Goal: Task Accomplishment & Management: Use online tool/utility

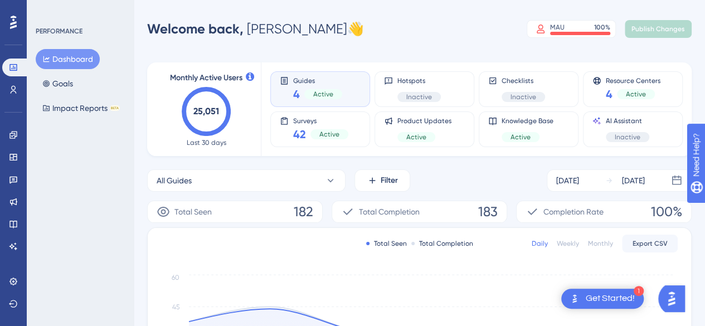
scroll to position [56, 0]
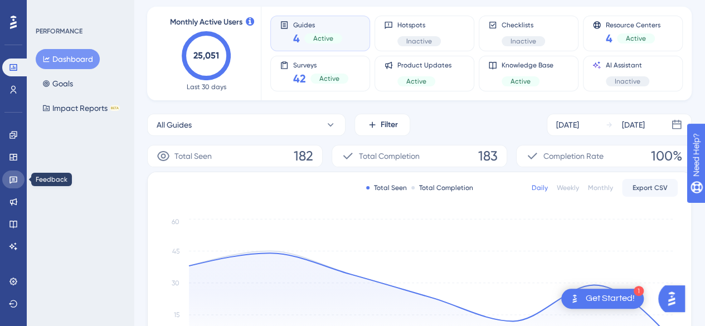
click at [14, 186] on link at bounding box center [13, 180] width 22 height 18
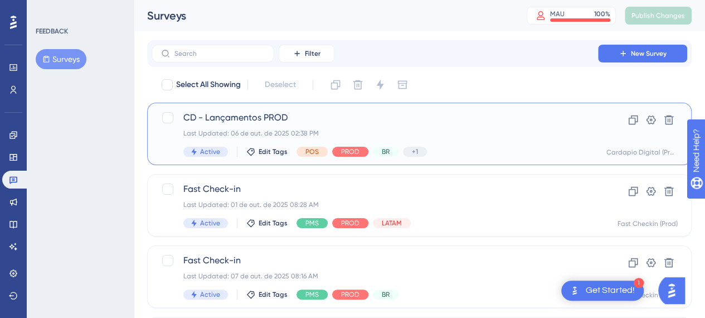
click at [281, 116] on span "CD - Lançamentos PROD" at bounding box center [374, 117] width 383 height 13
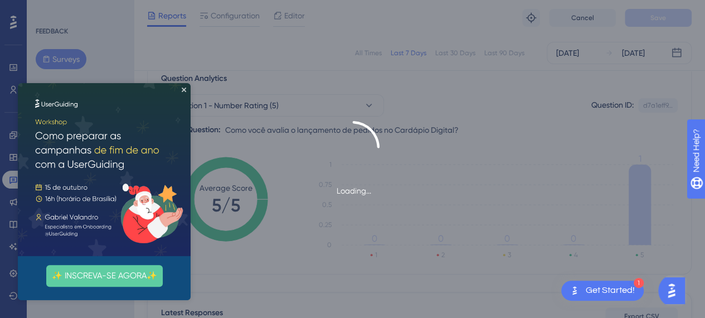
scroll to position [111, 0]
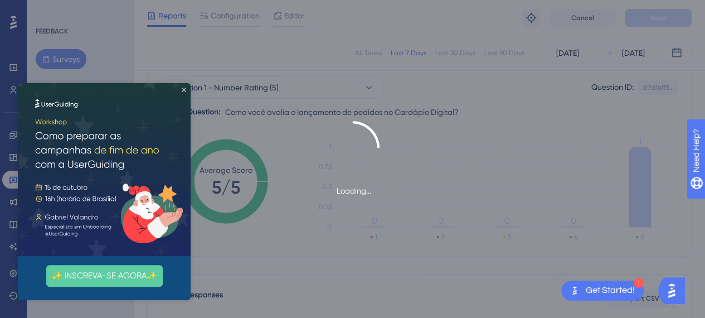
click at [184, 90] on icon "Close Preview" at bounding box center [184, 89] width 4 height 4
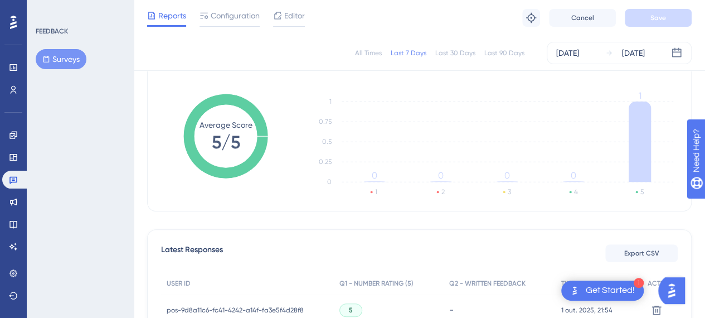
scroll to position [167, 0]
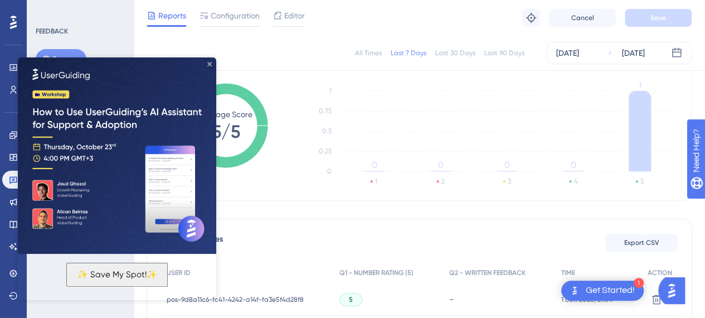
click at [211, 65] on icon "Close Preview" at bounding box center [209, 64] width 4 height 4
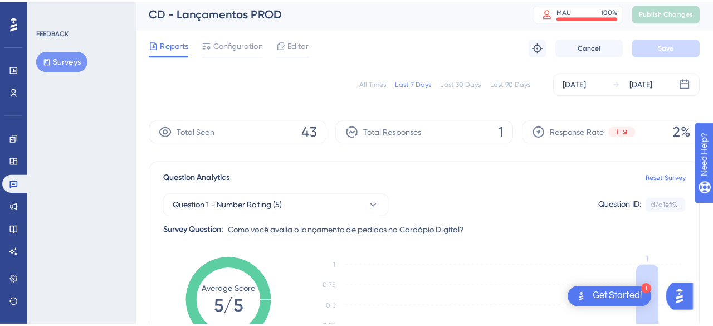
scroll to position [0, 0]
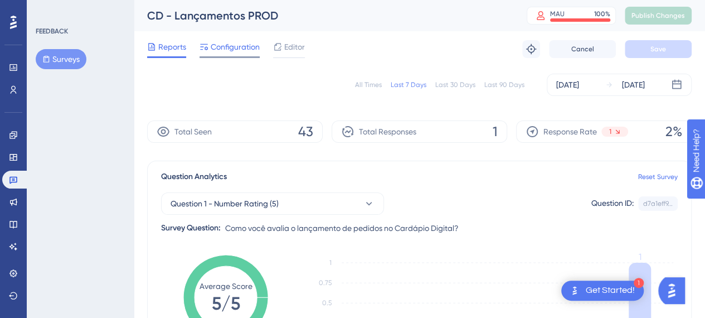
click at [235, 44] on span "Configuration" at bounding box center [235, 46] width 49 height 13
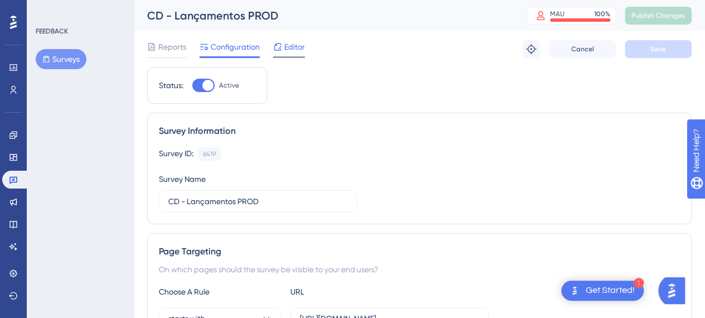
click at [293, 50] on span "Editor" at bounding box center [294, 46] width 21 height 13
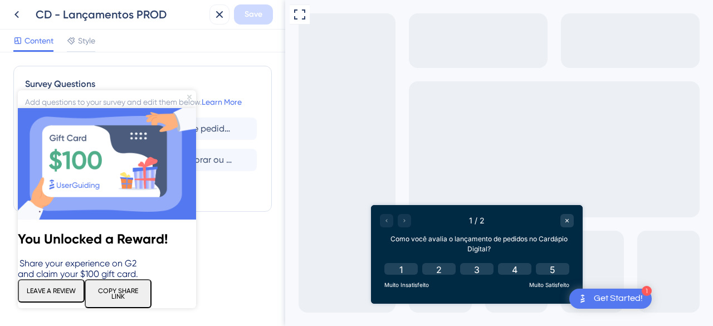
click at [189, 98] on icon "Close Preview" at bounding box center [189, 97] width 4 height 4
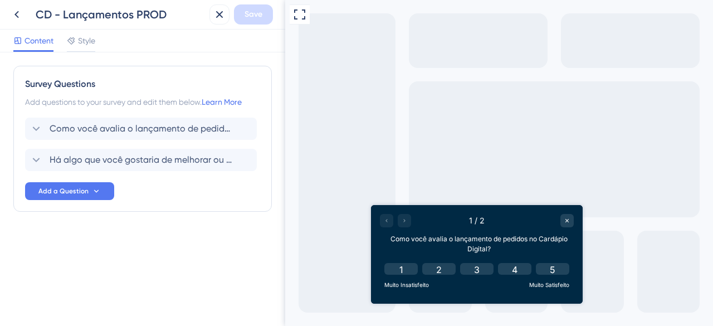
click at [403, 221] on div at bounding box center [395, 220] width 31 height 13
click at [133, 164] on span "Há algo que você gostaria de melhorar ou ajustar no lançamento de pedidos no Ca…" at bounding box center [142, 159] width 184 height 13
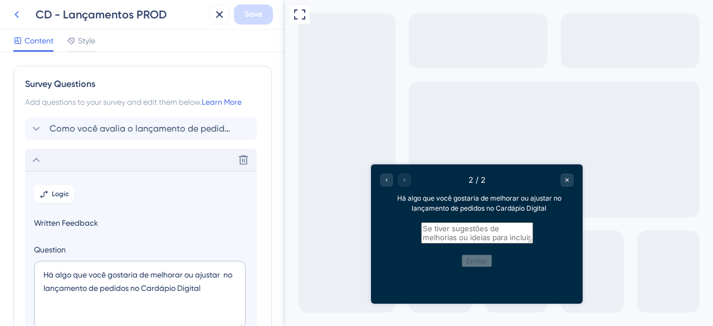
click at [13, 13] on icon at bounding box center [16, 14] width 13 height 13
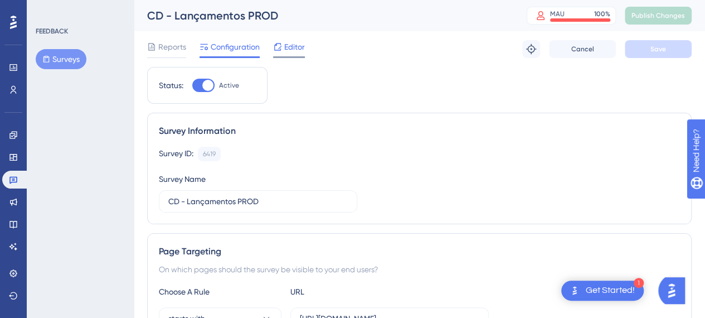
click at [287, 54] on div "Editor" at bounding box center [289, 49] width 32 height 18
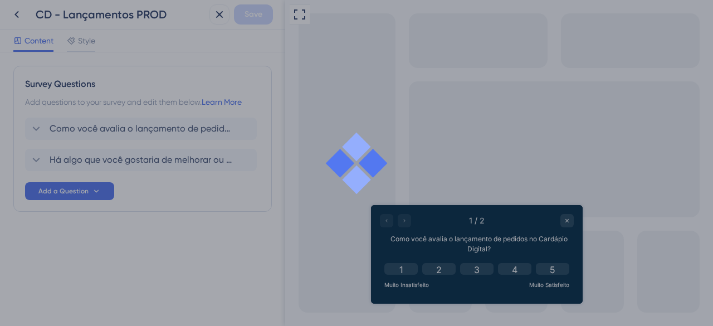
click at [221, 16] on div at bounding box center [356, 163] width 713 height 326
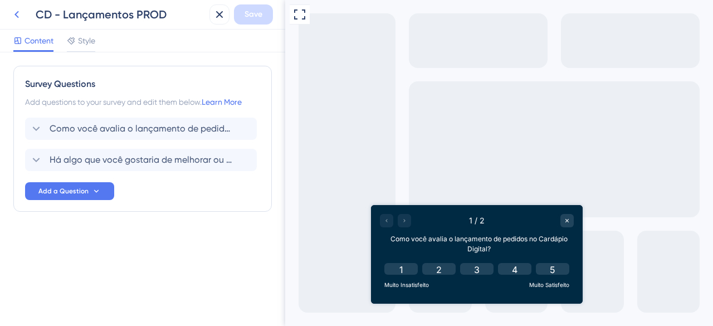
click at [16, 15] on icon at bounding box center [16, 14] width 4 height 7
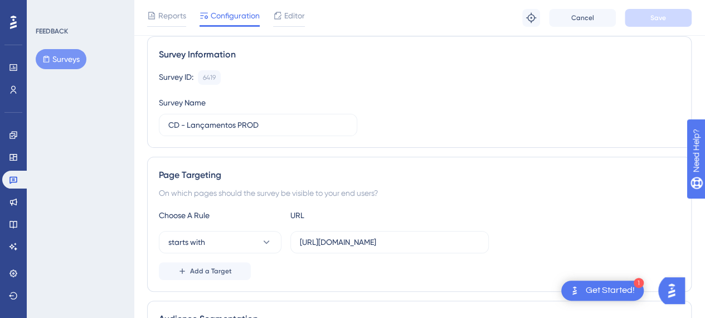
scroll to position [56, 0]
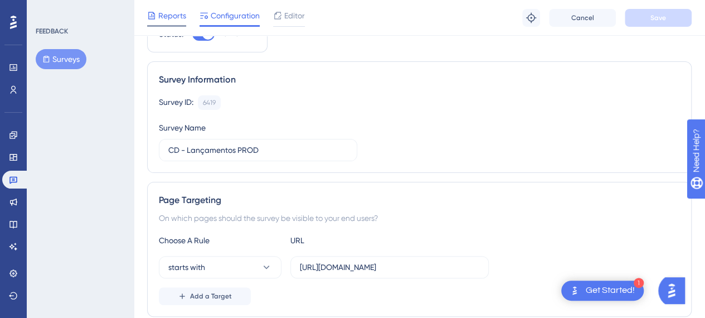
click at [166, 19] on span "Reports" at bounding box center [172, 15] width 28 height 13
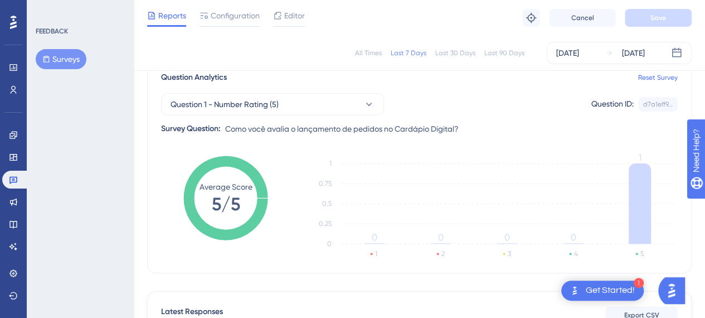
scroll to position [71, 0]
